Goal: Information Seeking & Learning: Learn about a topic

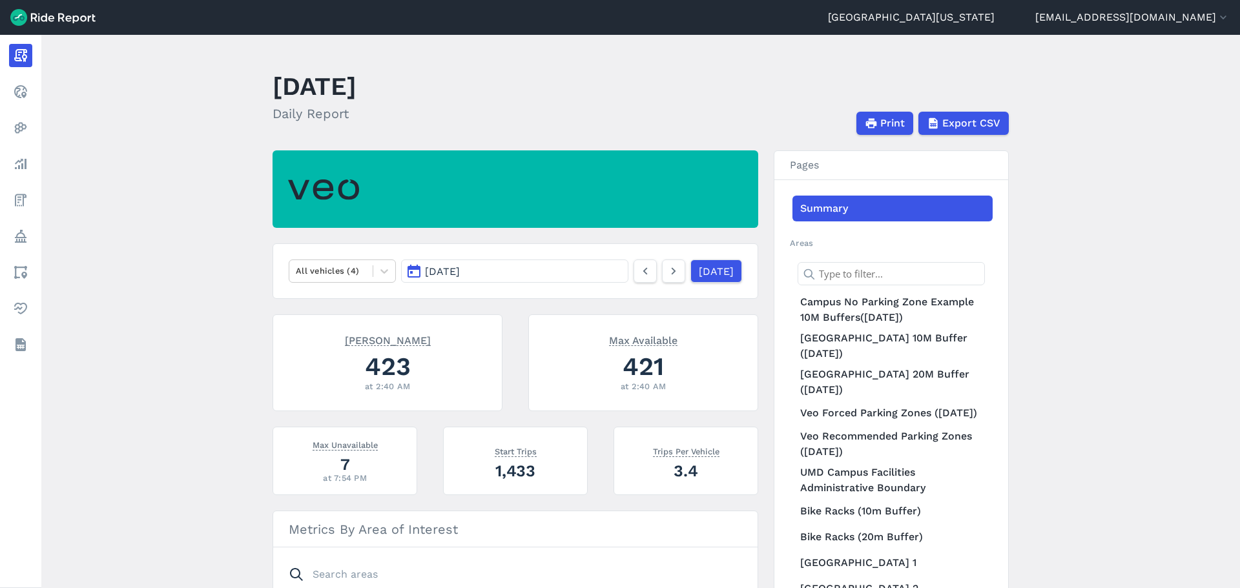
drag, startPoint x: 691, startPoint y: 275, endPoint x: 566, endPoint y: 257, distance: 126.0
click at [691, 275] on link "[DATE]" at bounding box center [717, 271] width 52 height 23
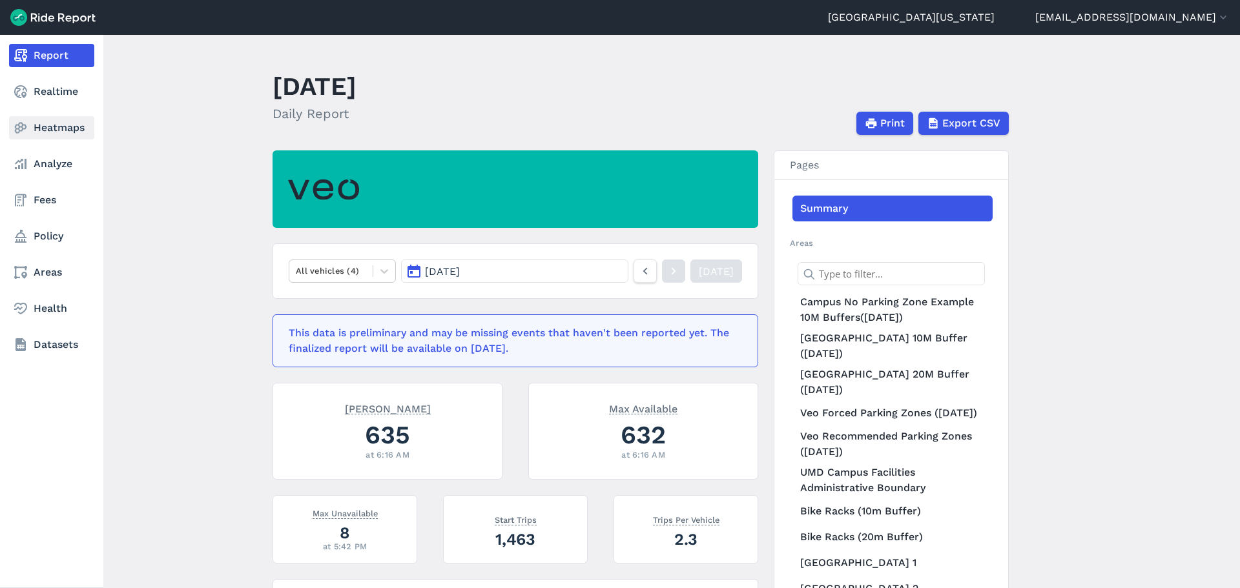
click at [42, 128] on link "Heatmaps" at bounding box center [51, 127] width 85 height 23
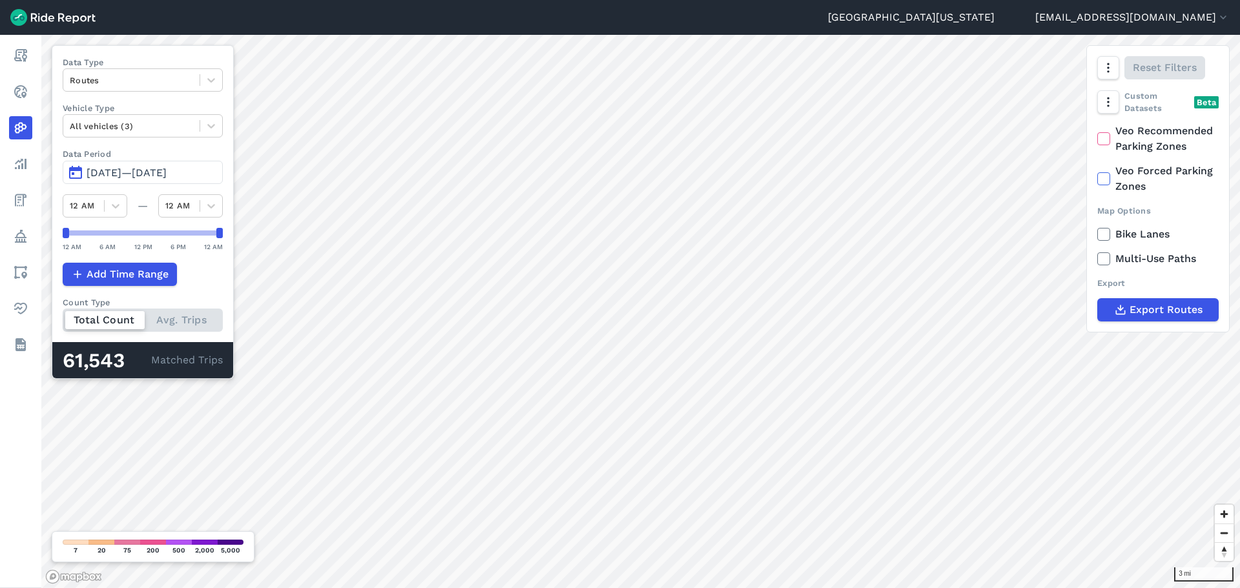
click at [122, 174] on span "[DATE]—[DATE]" at bounding box center [127, 173] width 80 height 12
click at [100, 167] on span "[DATE]—[DATE]" at bounding box center [127, 173] width 80 height 12
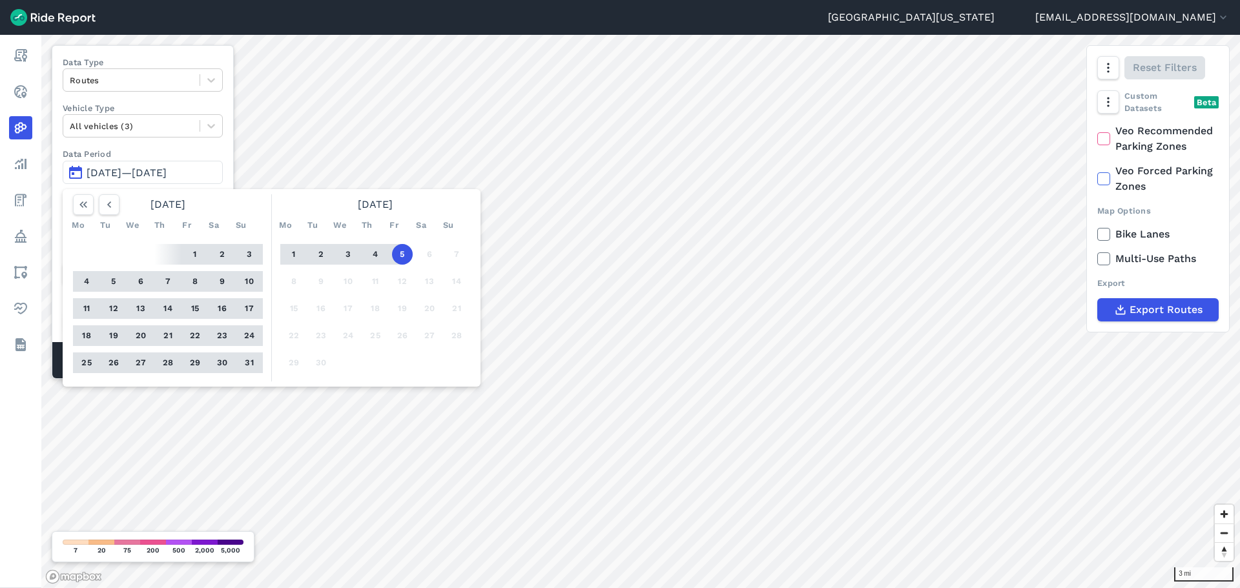
click at [317, 250] on button "2" at bounding box center [321, 254] width 21 height 21
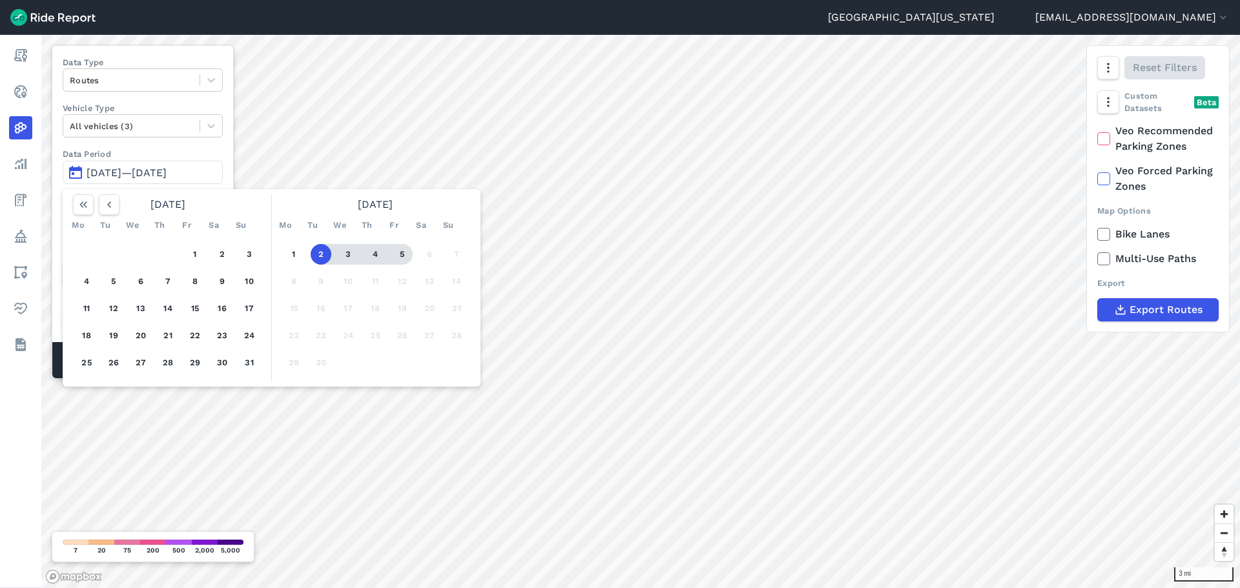
click at [402, 255] on button "5" at bounding box center [402, 254] width 21 height 21
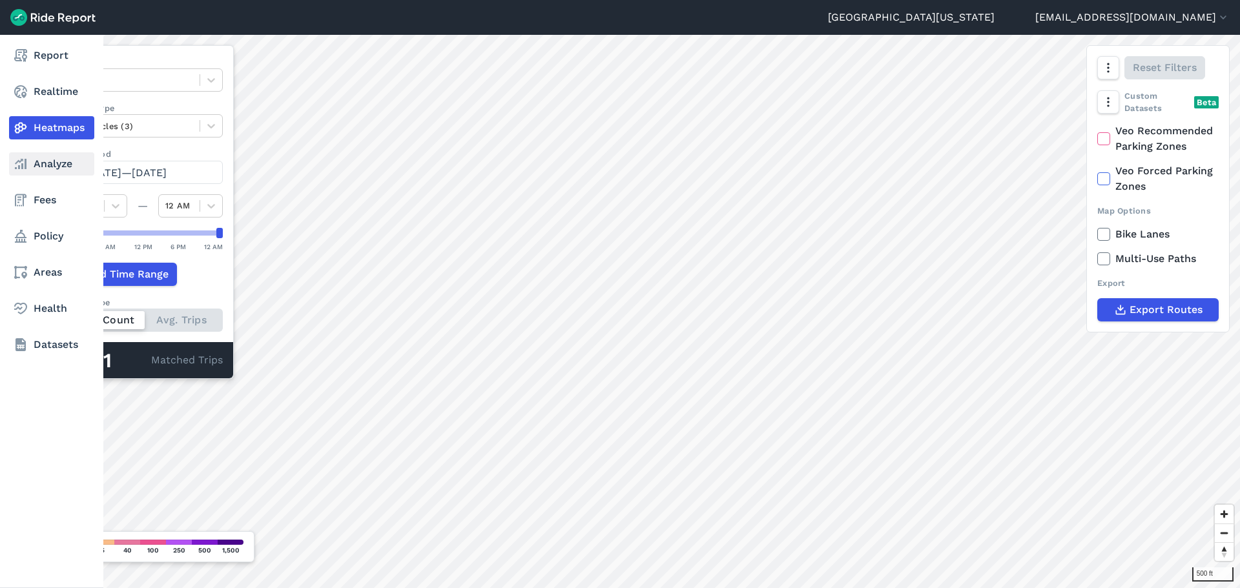
click at [34, 164] on link "Analyze" at bounding box center [51, 163] width 85 height 23
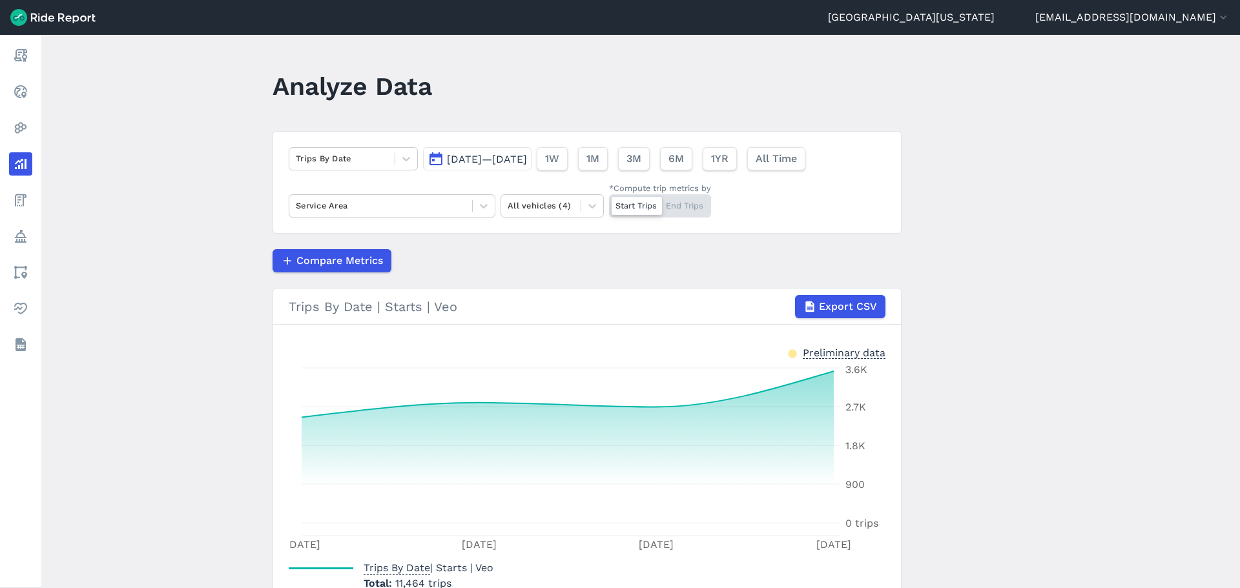
scroll to position [65, 0]
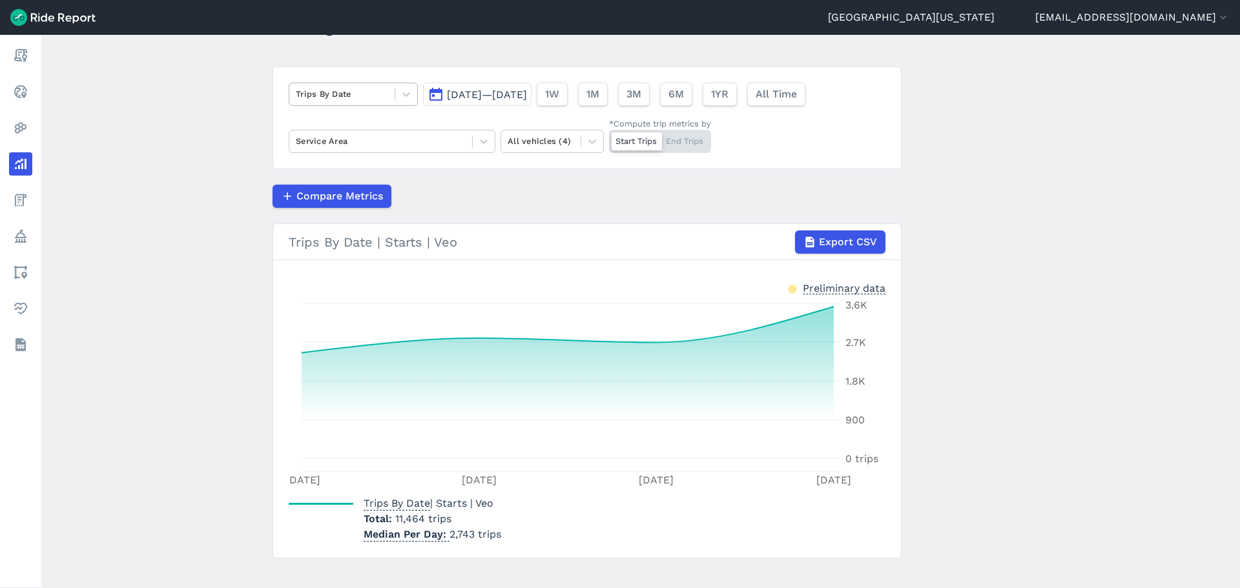
click at [351, 98] on div at bounding box center [342, 94] width 92 height 15
drag, startPoint x: 420, startPoint y: 88, endPoint x: 408, endPoint y: 90, distance: 11.9
click at [421, 88] on div "Trips By Date [DATE]—[DATE] 1W 1M 3M 6M 1YR All Time Service Area All vehicles …" at bounding box center [587, 118] width 629 height 103
click at [404, 92] on icon at bounding box center [406, 94] width 13 height 13
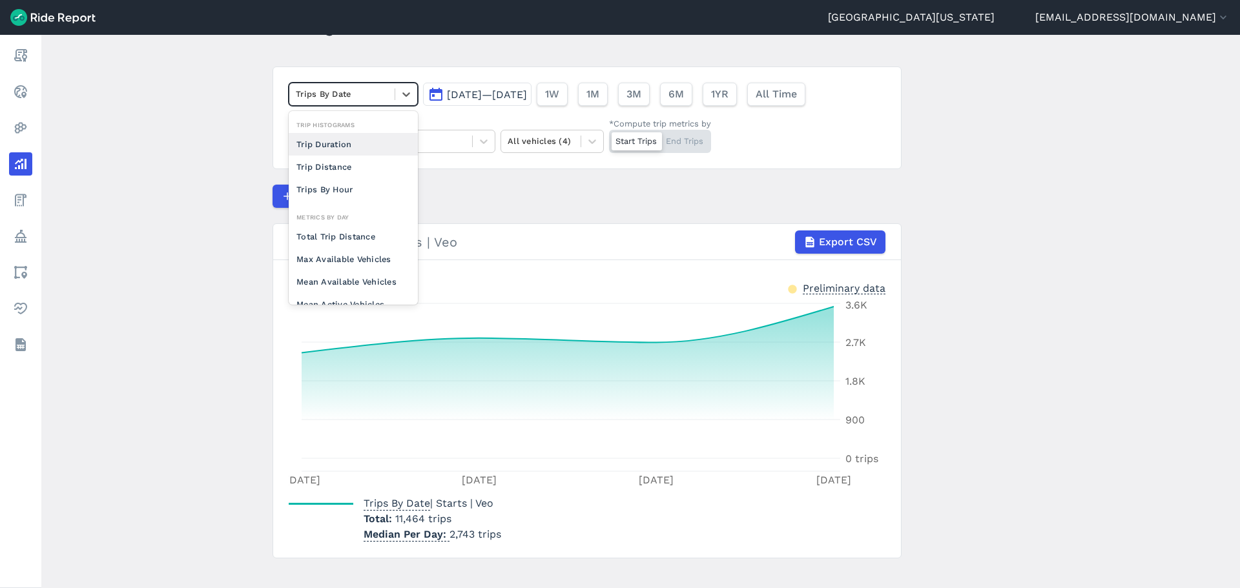
click at [1146, 213] on main "Analyze Data option Trip Duration focused, 0 of 2. 10 results available. Use Up…" at bounding box center [640, 312] width 1199 height 554
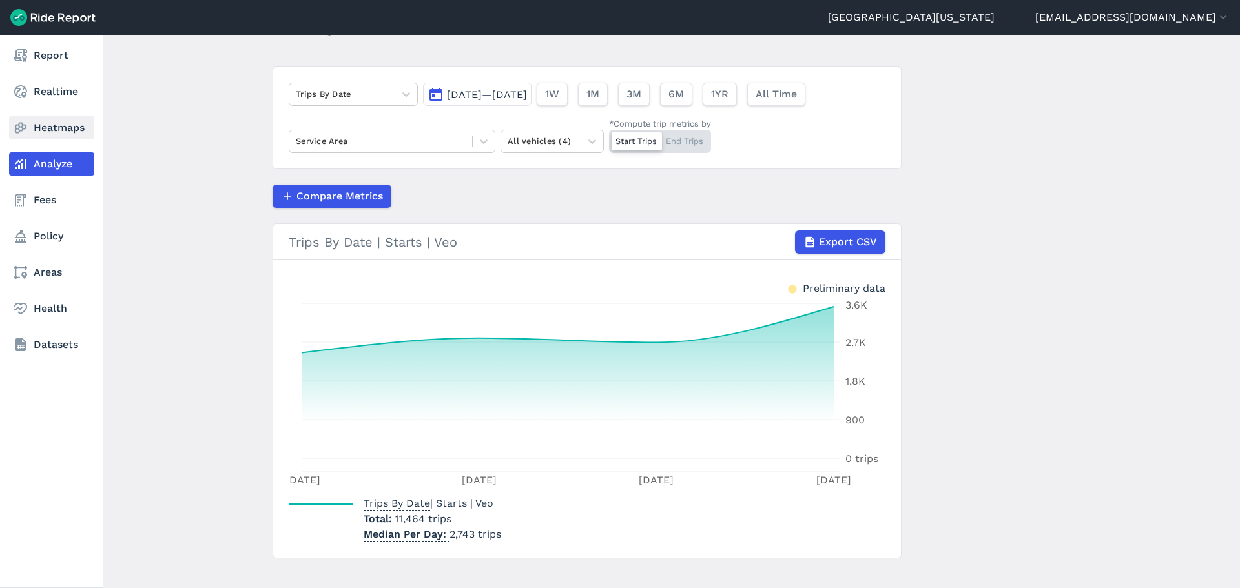
click at [60, 129] on link "Heatmaps" at bounding box center [51, 127] width 85 height 23
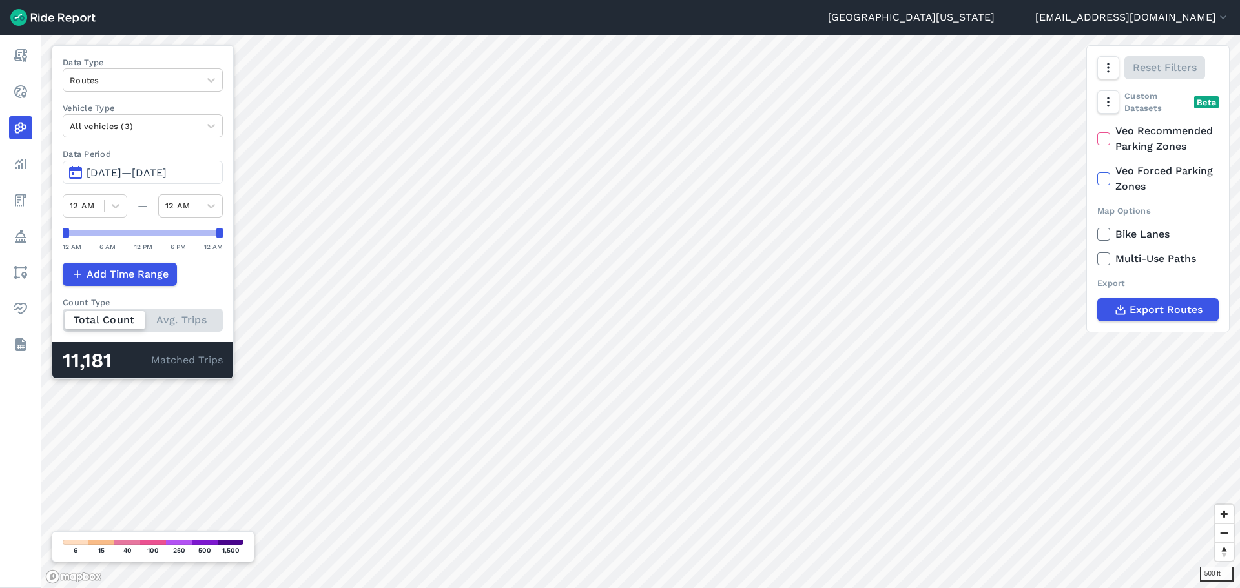
click at [121, 172] on span "[DATE]—[DATE]" at bounding box center [127, 173] width 80 height 12
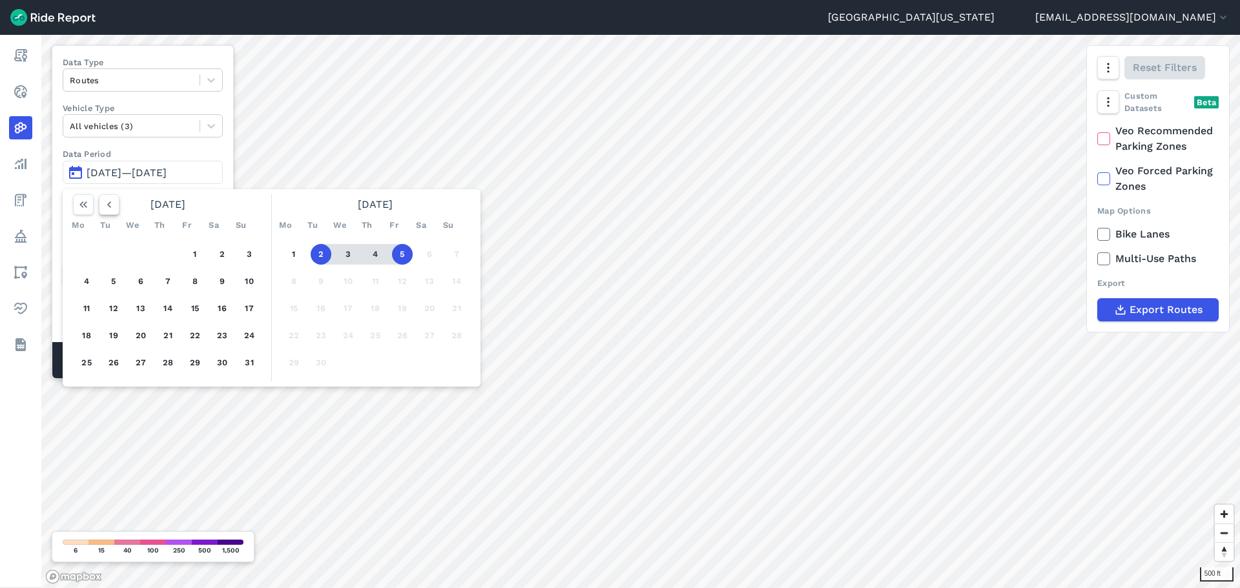
click at [105, 207] on icon "button" at bounding box center [109, 204] width 13 height 13
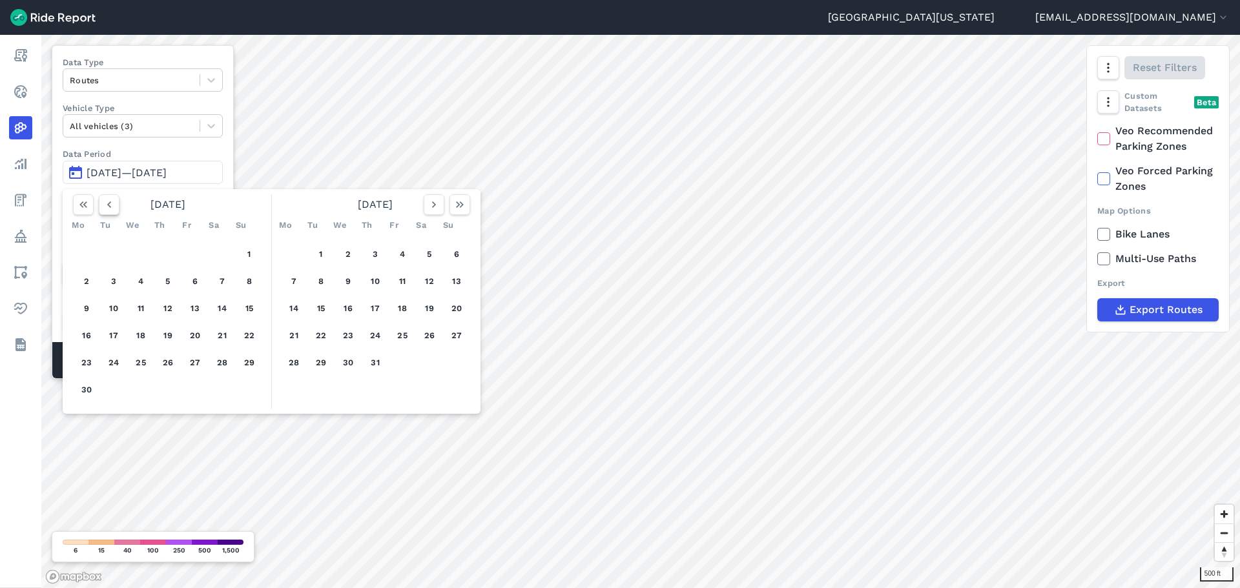
click at [105, 207] on icon "button" at bounding box center [109, 204] width 13 height 13
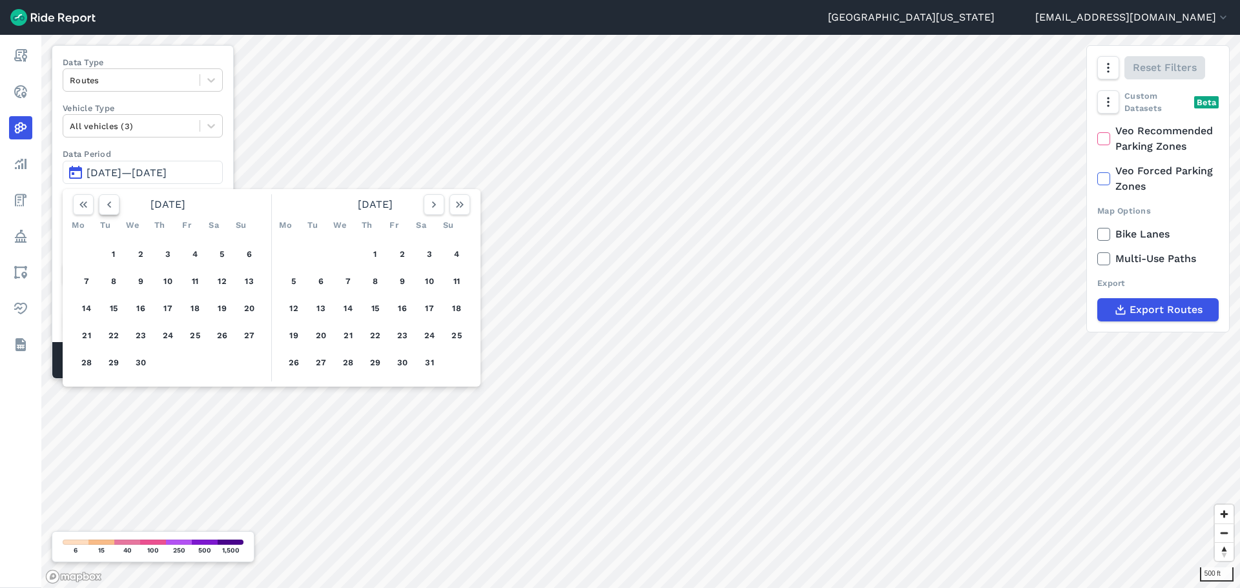
click at [105, 207] on icon "button" at bounding box center [109, 204] width 13 height 13
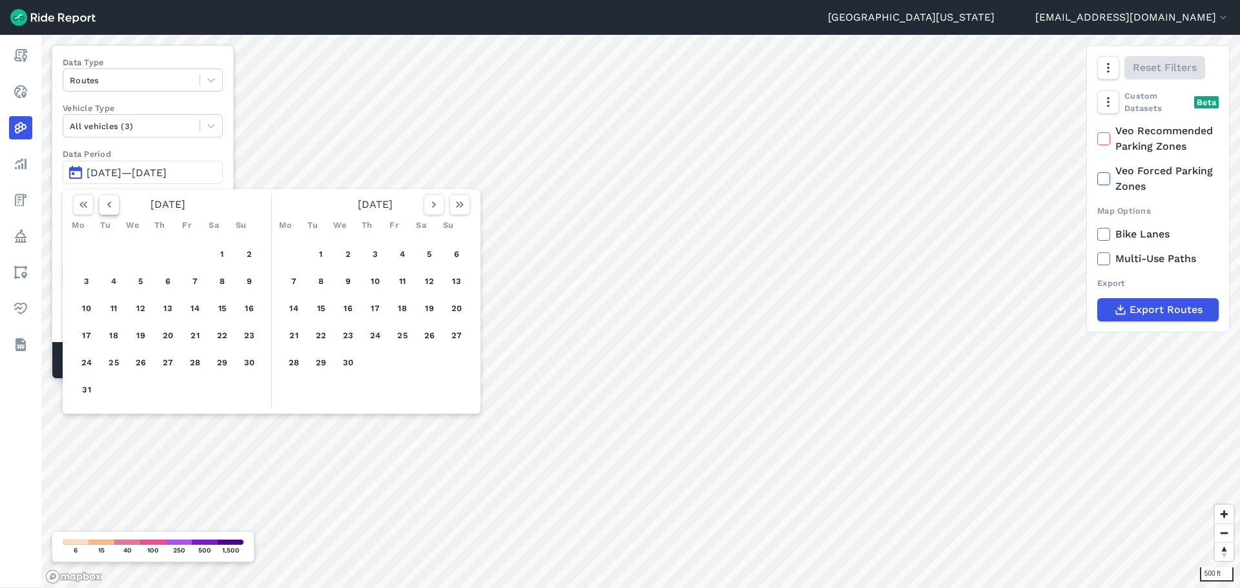
click at [105, 207] on icon "button" at bounding box center [109, 204] width 13 height 13
click at [106, 207] on icon "button" at bounding box center [109, 204] width 13 height 13
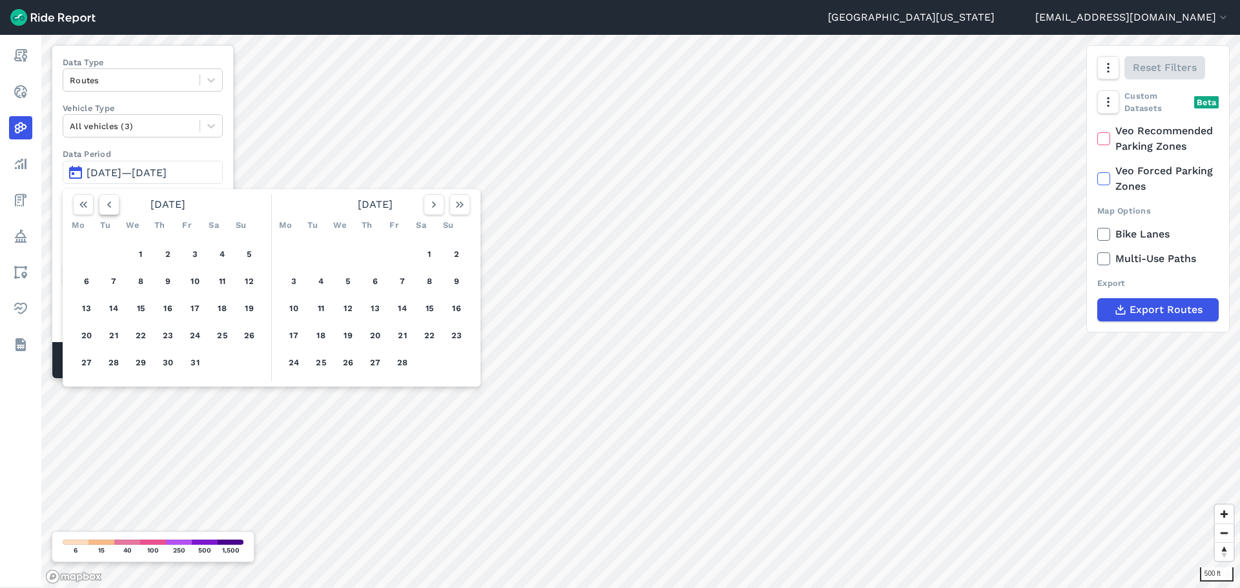
click at [109, 206] on use "button" at bounding box center [109, 205] width 4 height 6
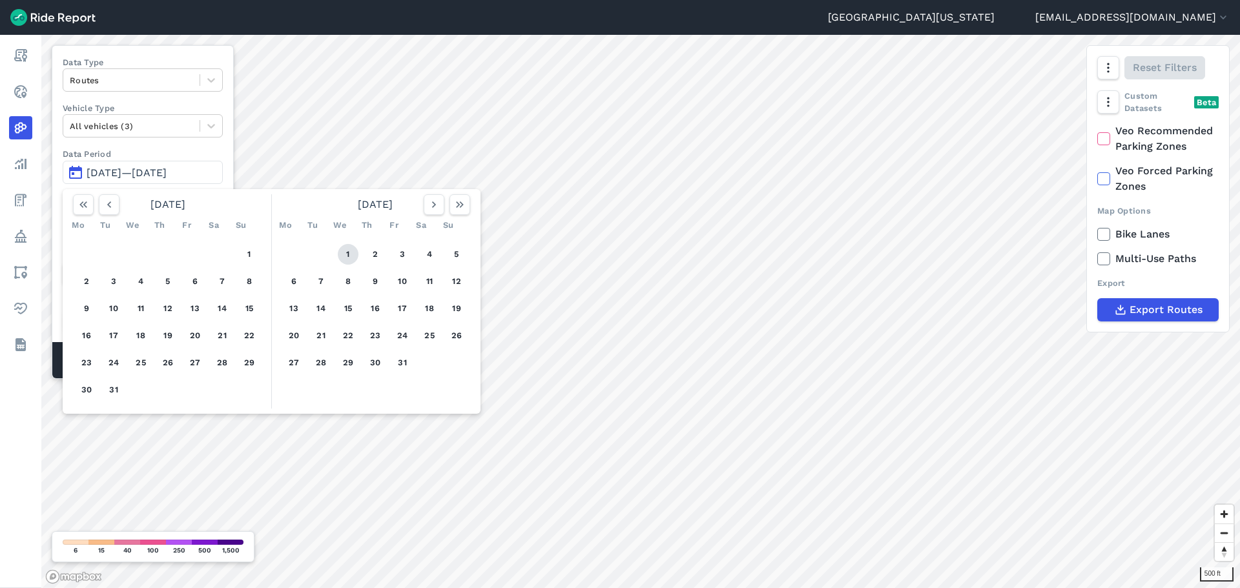
click at [351, 251] on button "1" at bounding box center [348, 254] width 21 height 21
click at [461, 207] on icon "button" at bounding box center [459, 204] width 13 height 13
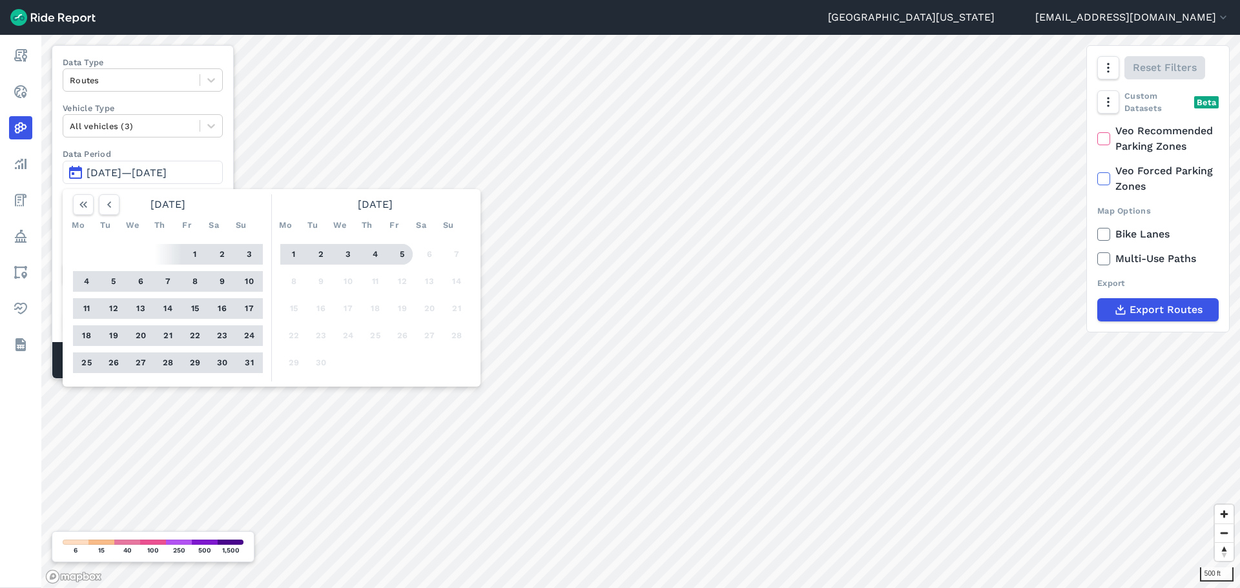
click at [397, 253] on button "5" at bounding box center [402, 254] width 21 height 21
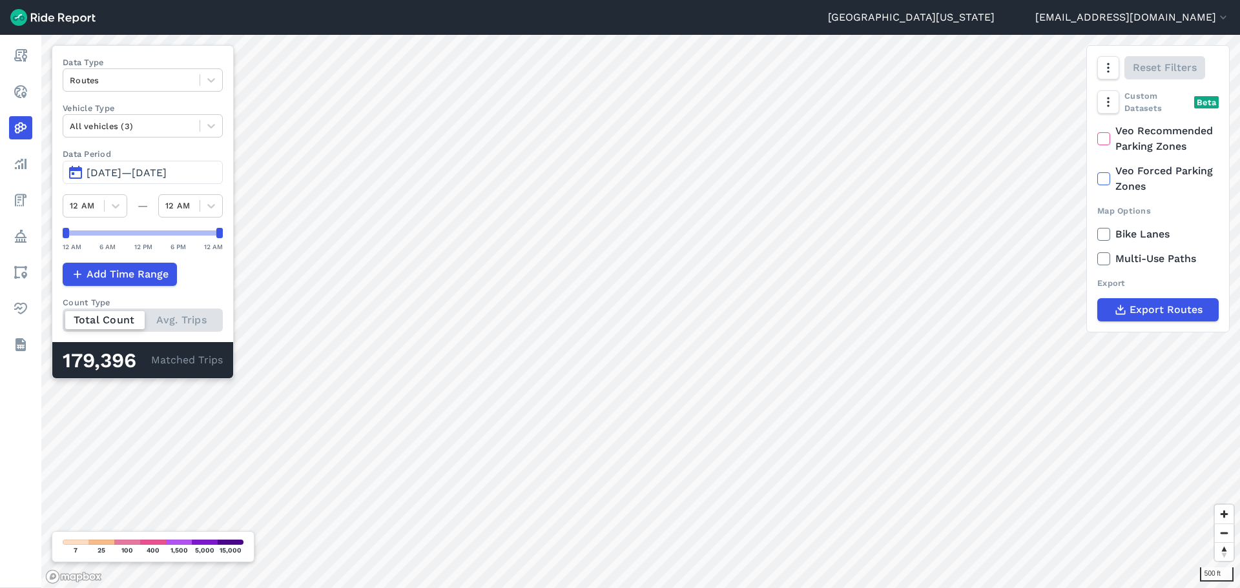
click at [131, 174] on span "[DATE]—[DATE]" at bounding box center [127, 173] width 80 height 12
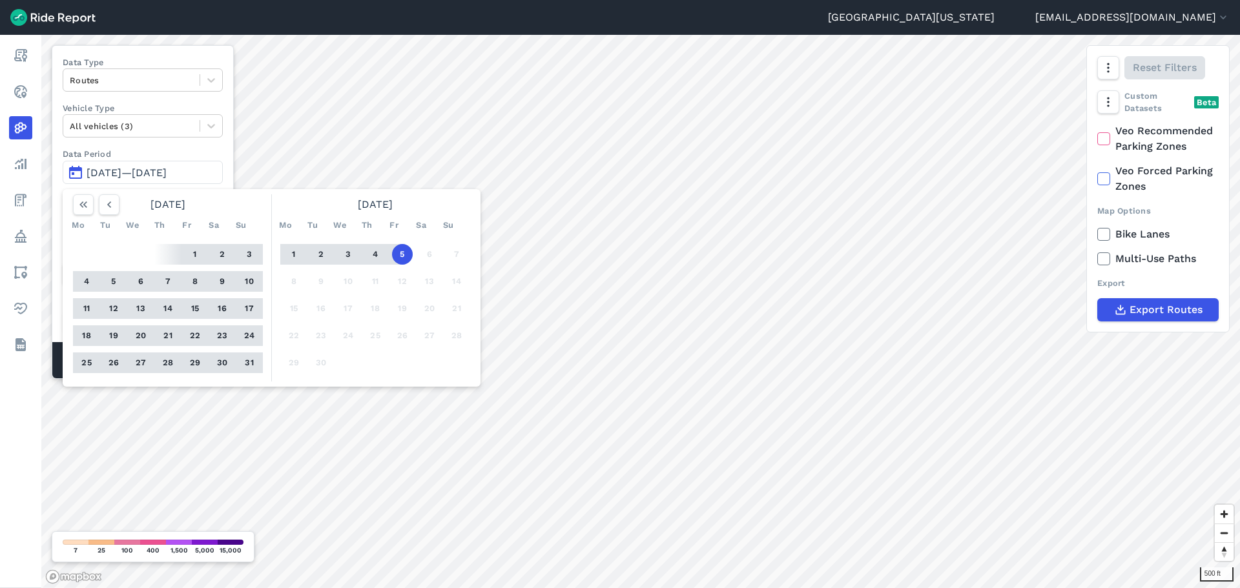
click at [294, 255] on button "1" at bounding box center [294, 254] width 21 height 21
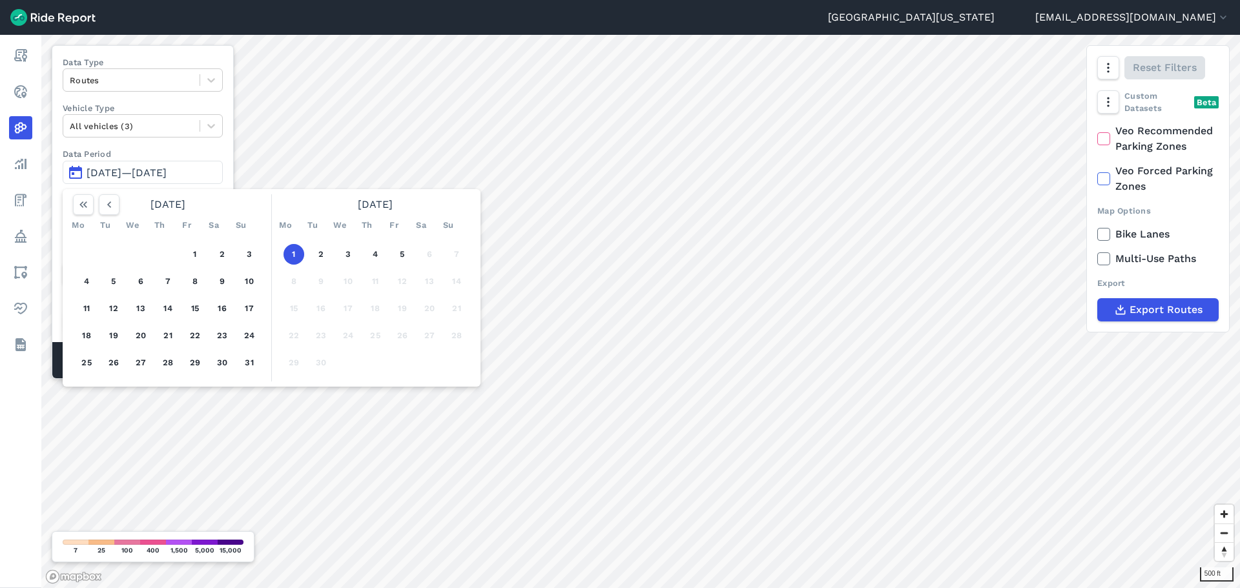
click at [294, 254] on button "1" at bounding box center [294, 254] width 21 height 21
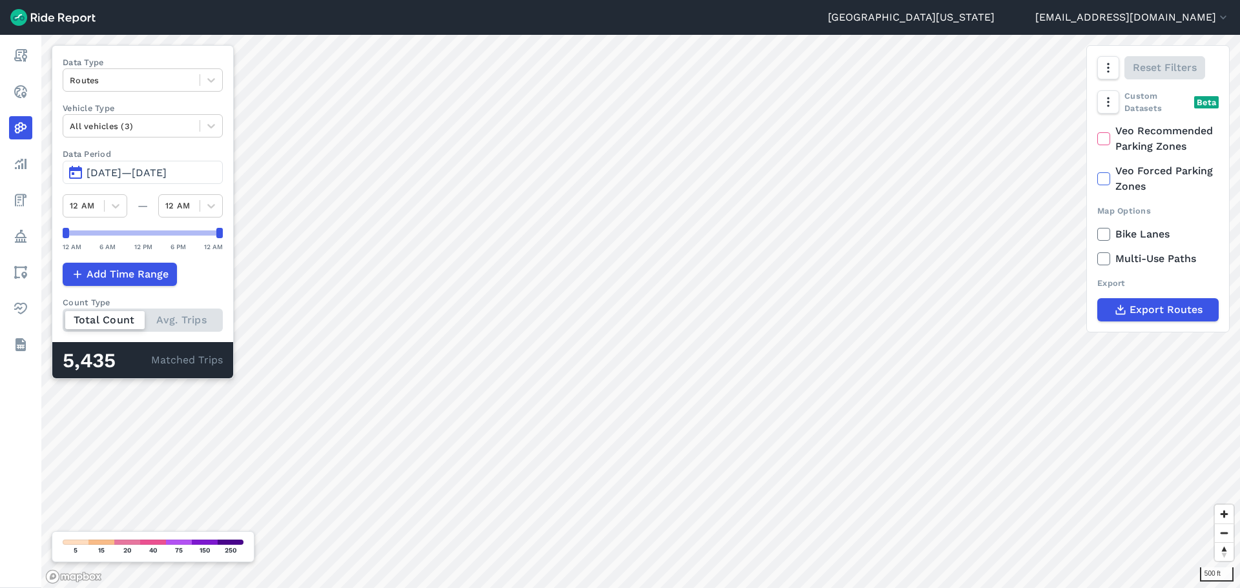
click at [167, 178] on span "[DATE]—[DATE]" at bounding box center [127, 173] width 80 height 12
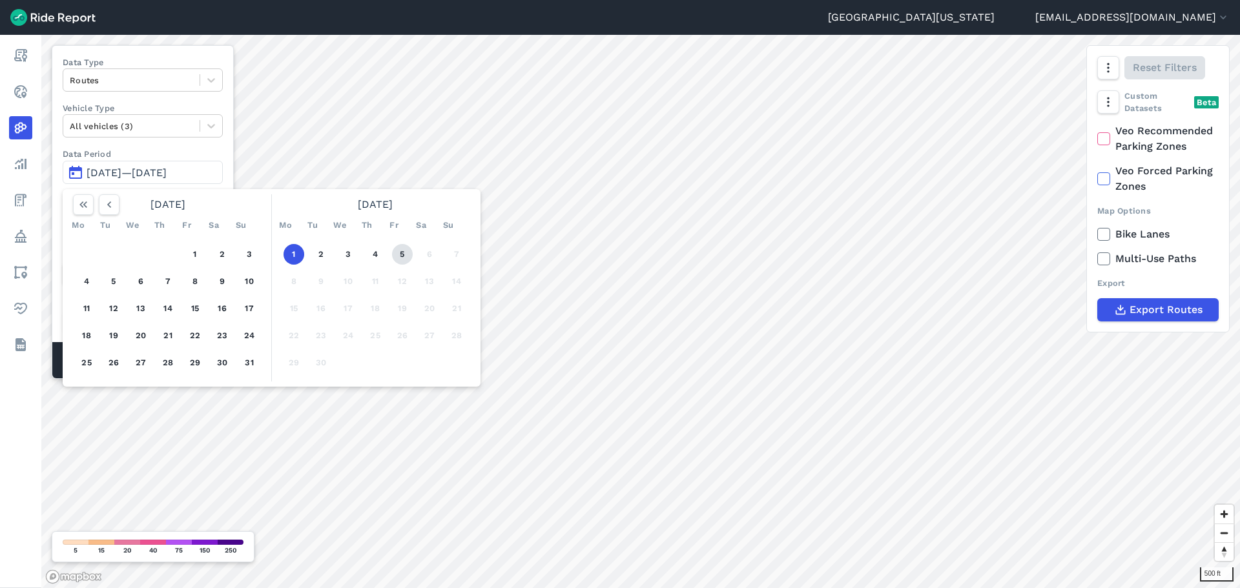
click at [405, 247] on button "5" at bounding box center [402, 254] width 21 height 21
click at [318, 252] on button "2" at bounding box center [321, 254] width 21 height 21
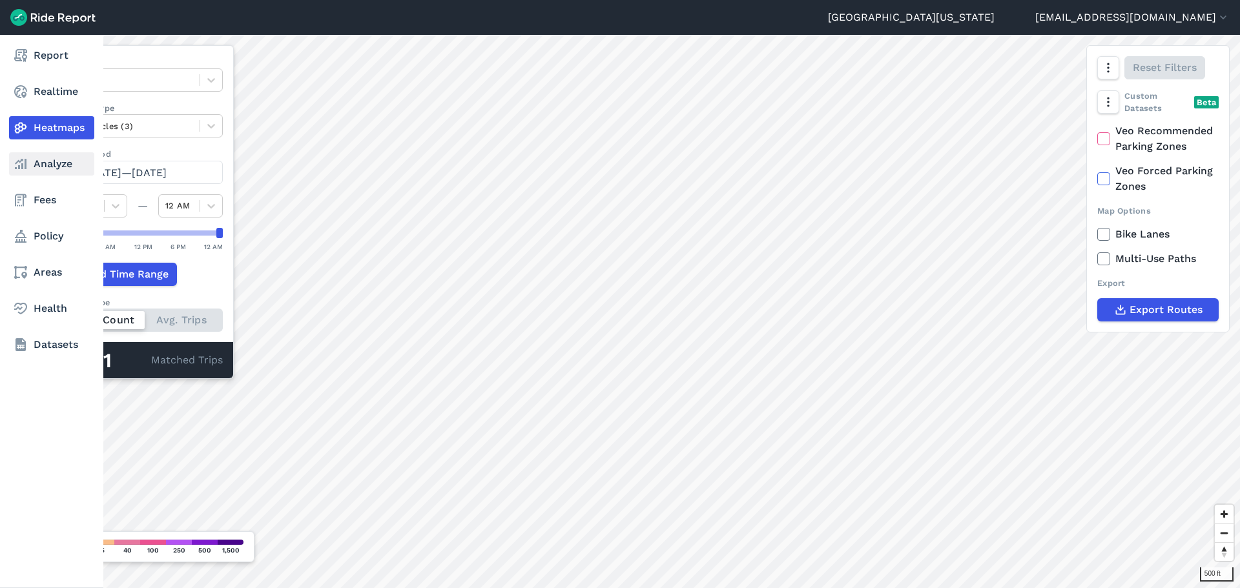
click at [41, 167] on link "Analyze" at bounding box center [51, 163] width 85 height 23
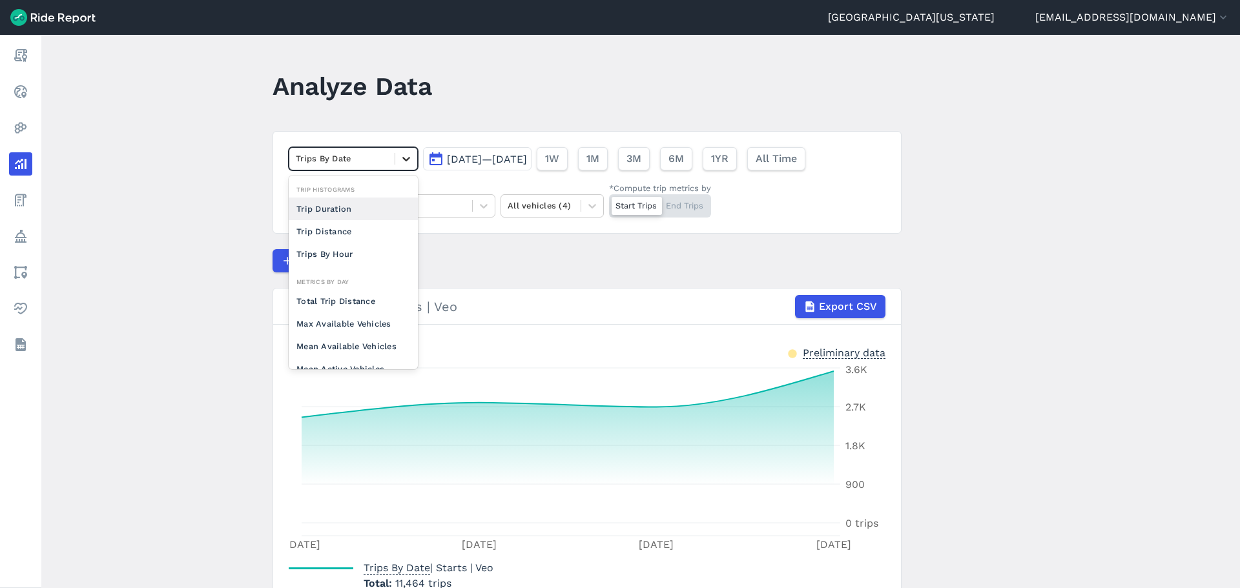
click at [405, 160] on icon at bounding box center [406, 159] width 8 height 5
click at [378, 211] on div "Trip Duration" at bounding box center [353, 209] width 129 height 23
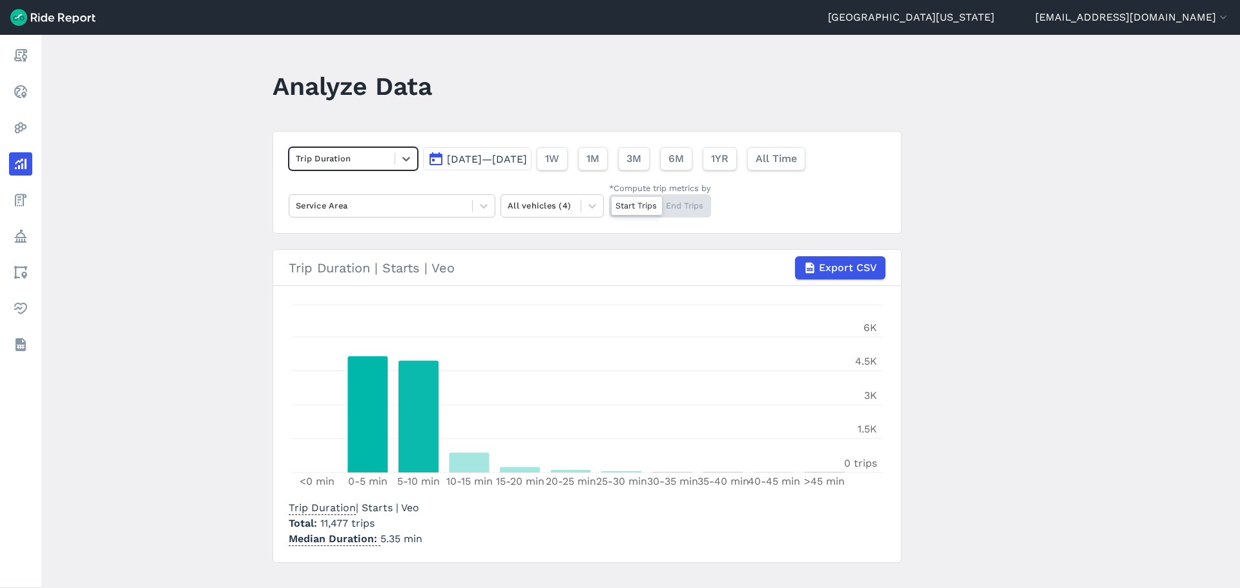
scroll to position [21, 0]
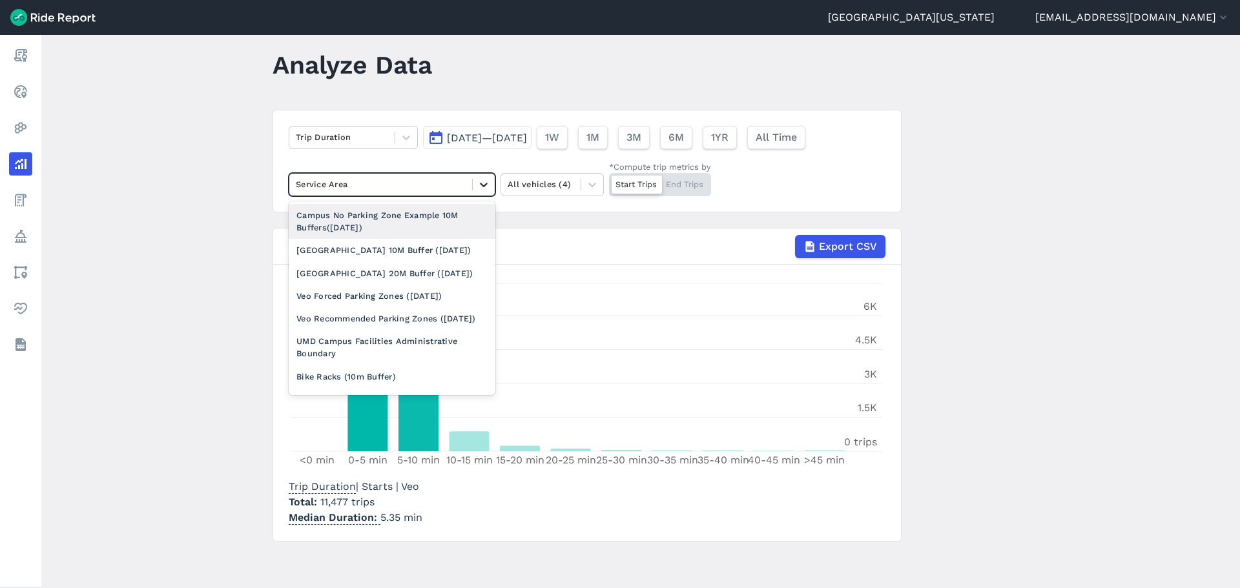
click at [481, 185] on icon at bounding box center [484, 185] width 8 height 5
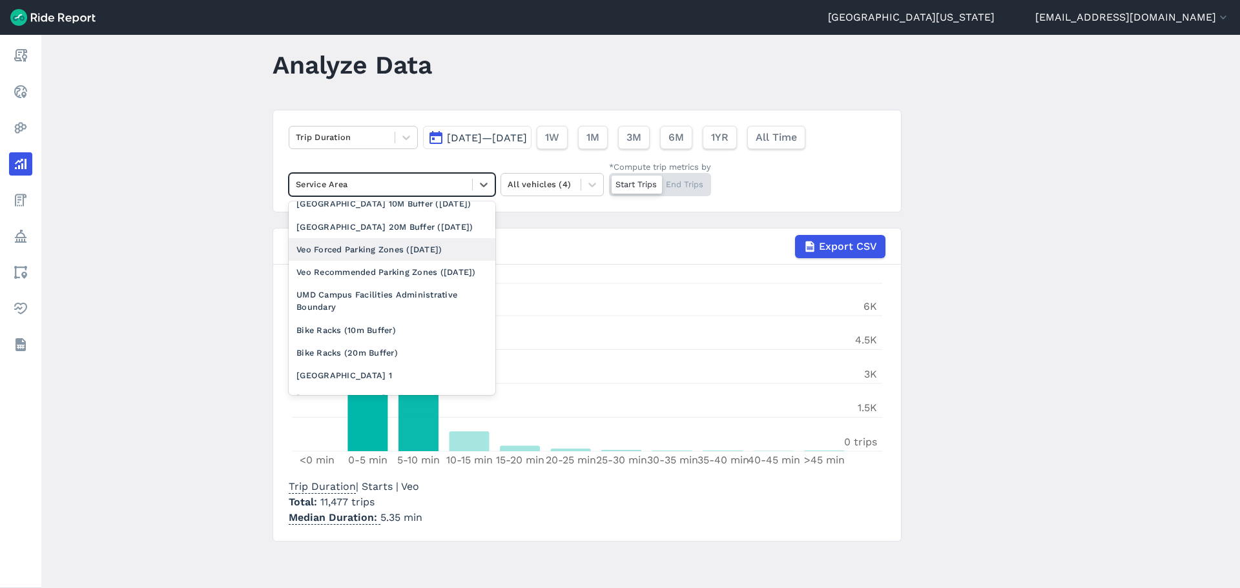
scroll to position [65, 0]
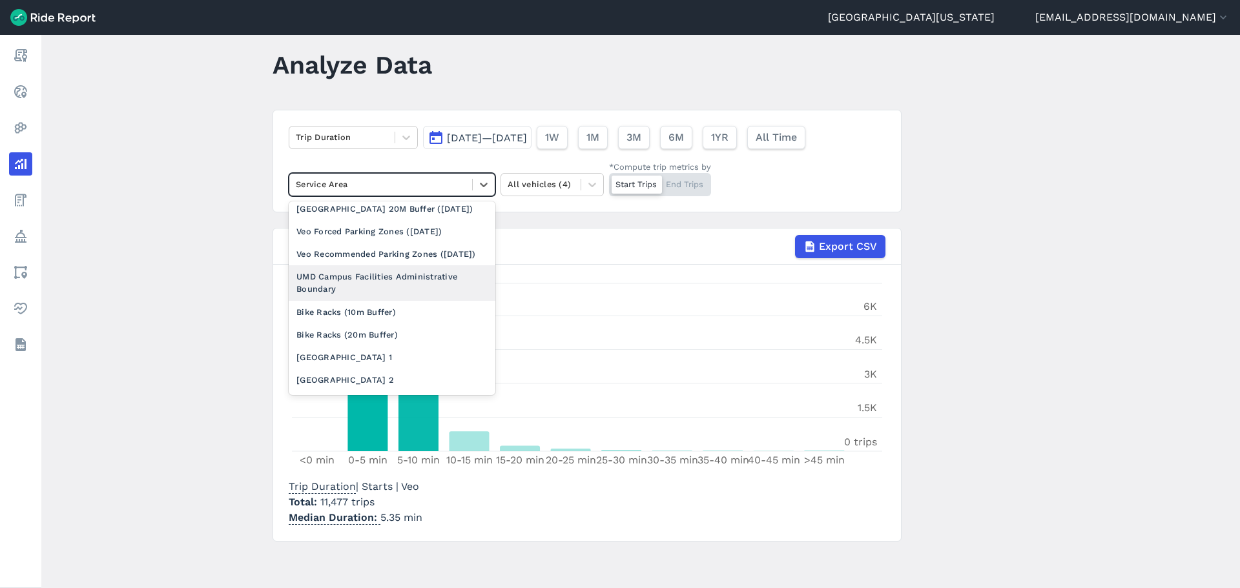
click at [448, 300] on div "UMD Campus Facilities Administrative Boundary" at bounding box center [392, 282] width 207 height 35
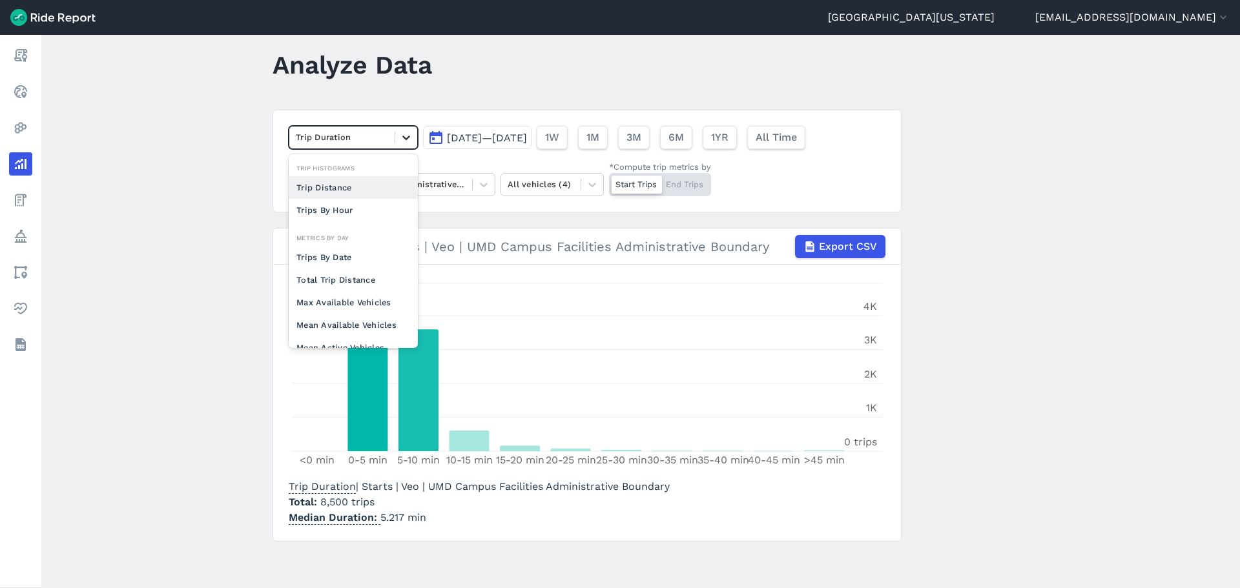
click at [409, 135] on icon at bounding box center [406, 137] width 13 height 13
click at [369, 211] on div "Trips By Hour" at bounding box center [353, 210] width 129 height 23
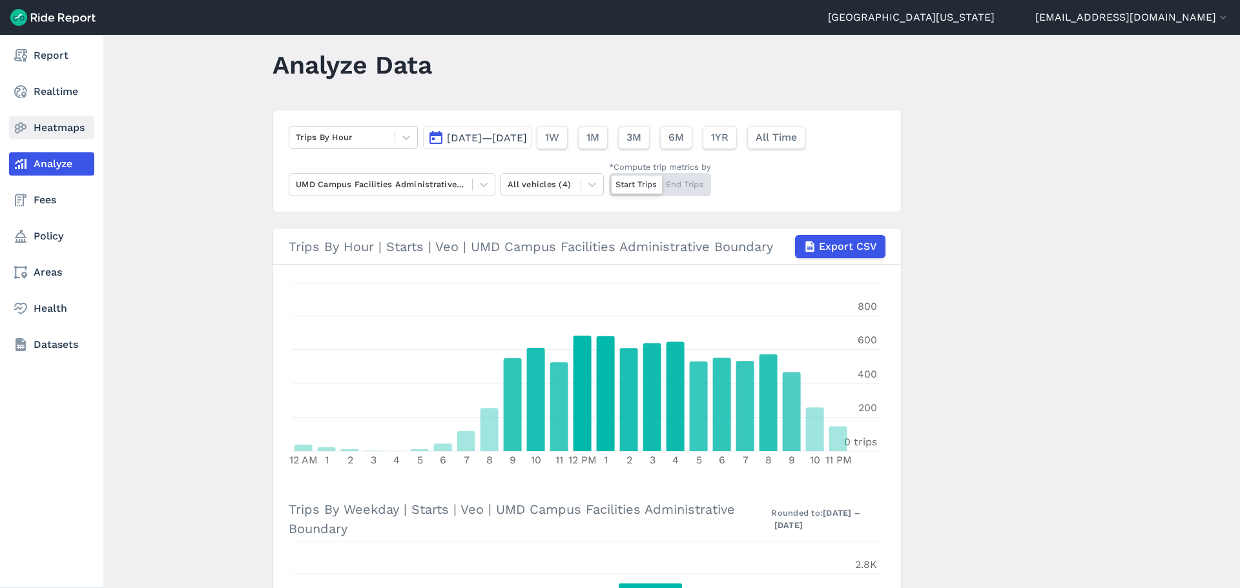
click at [53, 123] on link "Heatmaps" at bounding box center [51, 127] width 85 height 23
